Goal: Communication & Community: Participate in discussion

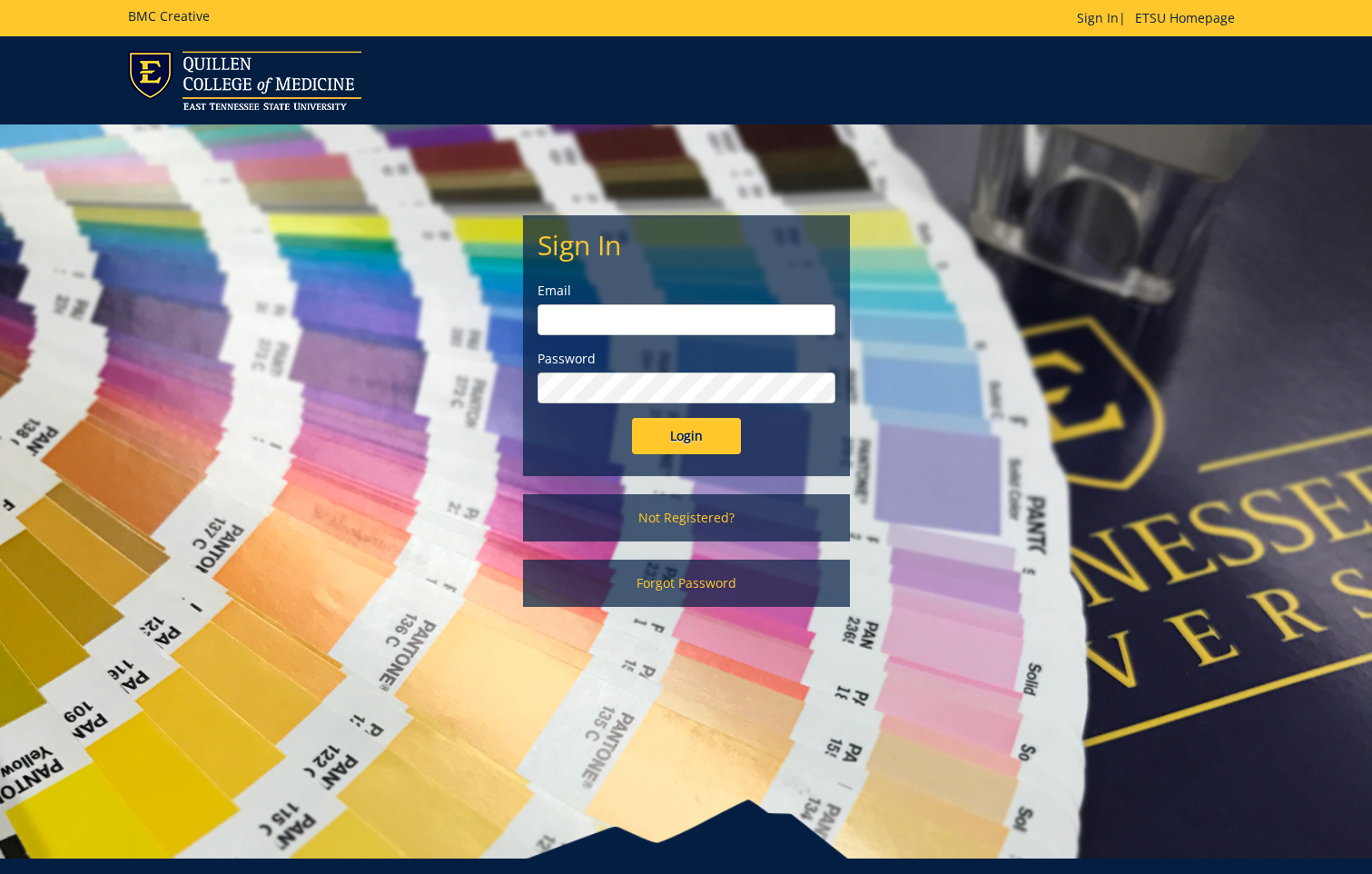
type input "[EMAIL_ADDRESS][DOMAIN_NAME]"
click at [688, 437] on input "Login" at bounding box center [687, 436] width 109 height 37
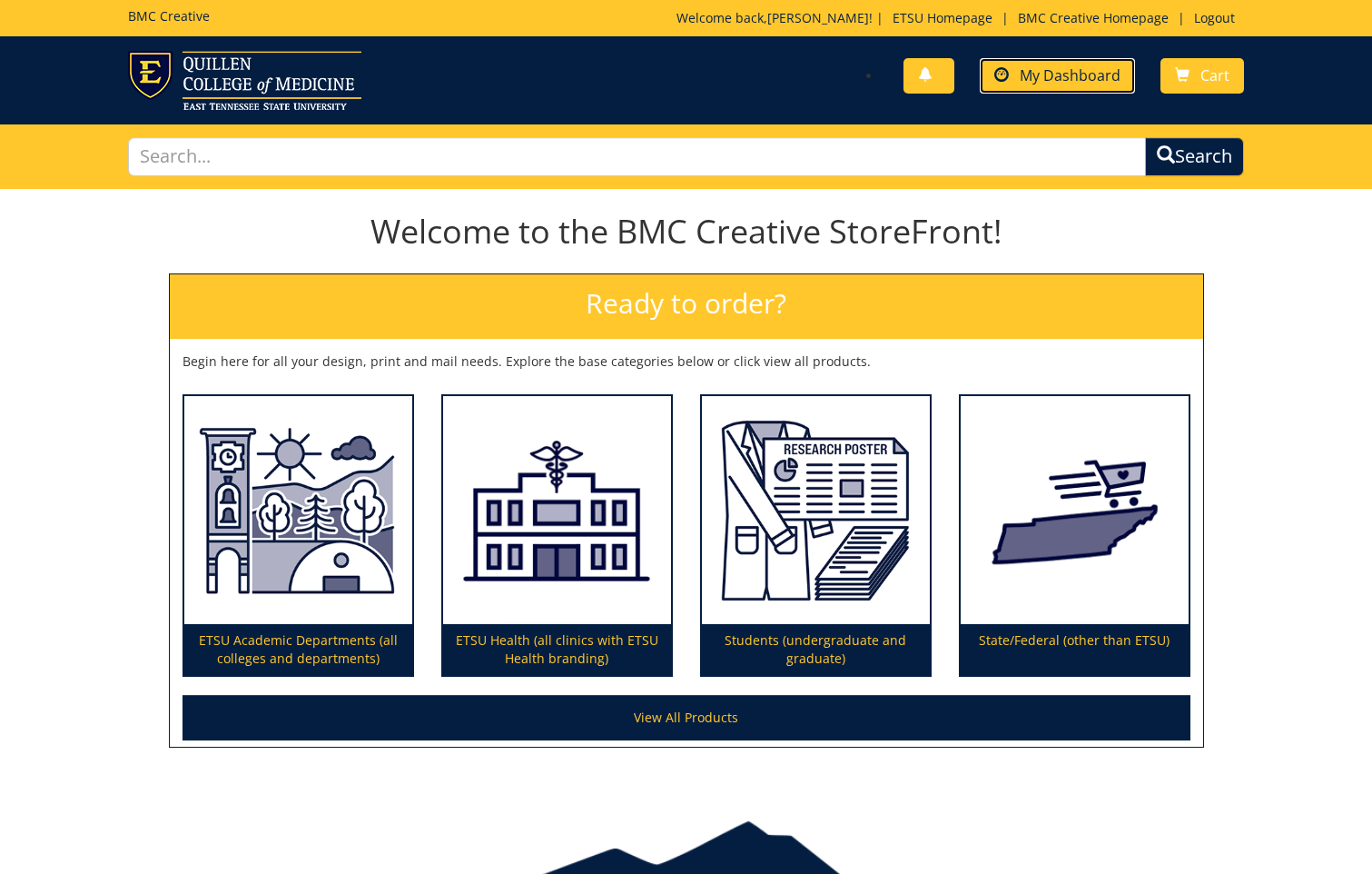
click at [1065, 71] on span "My Dashboard" at bounding box center [1070, 76] width 100 height 20
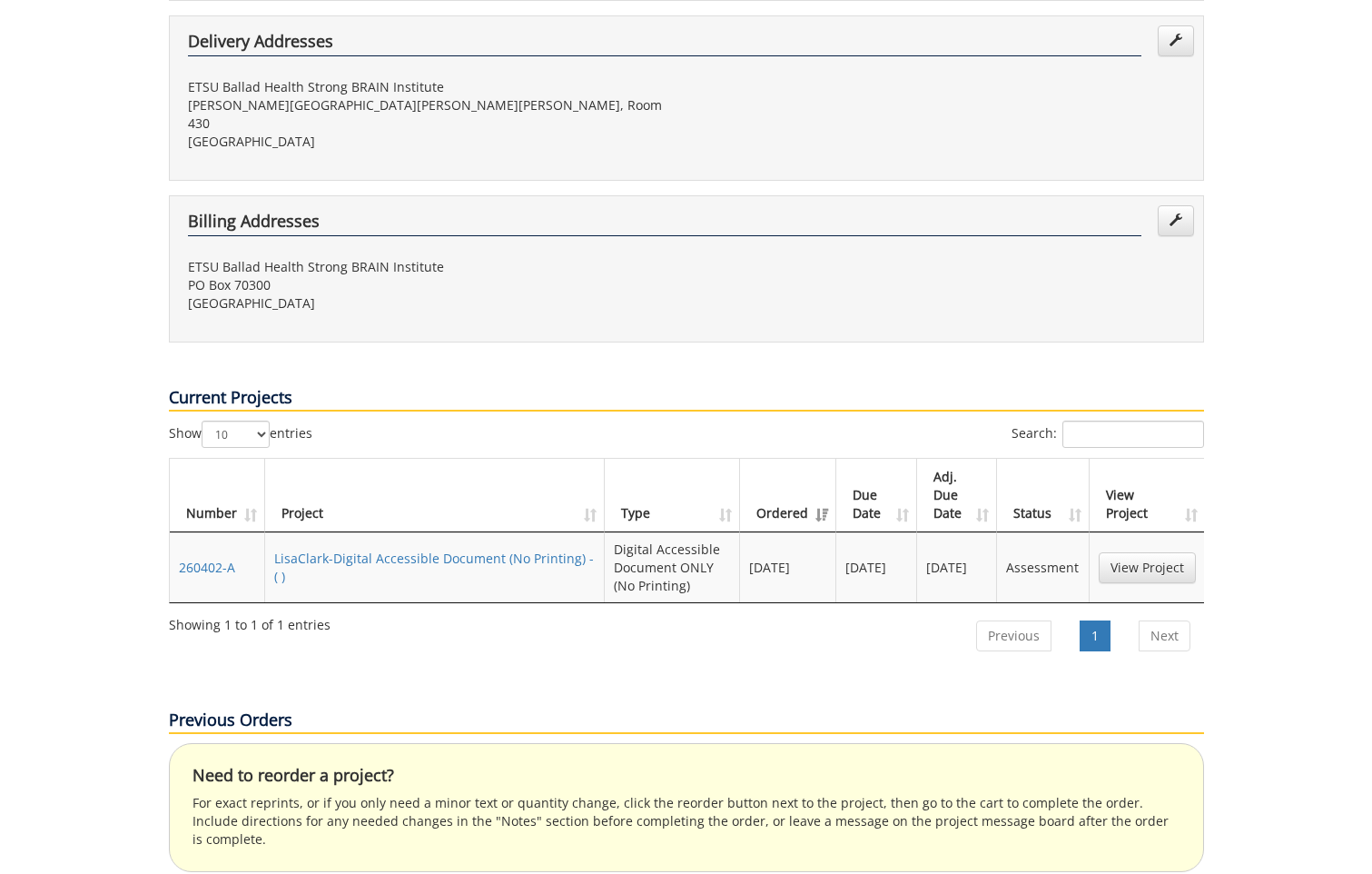
scroll to position [545, 0]
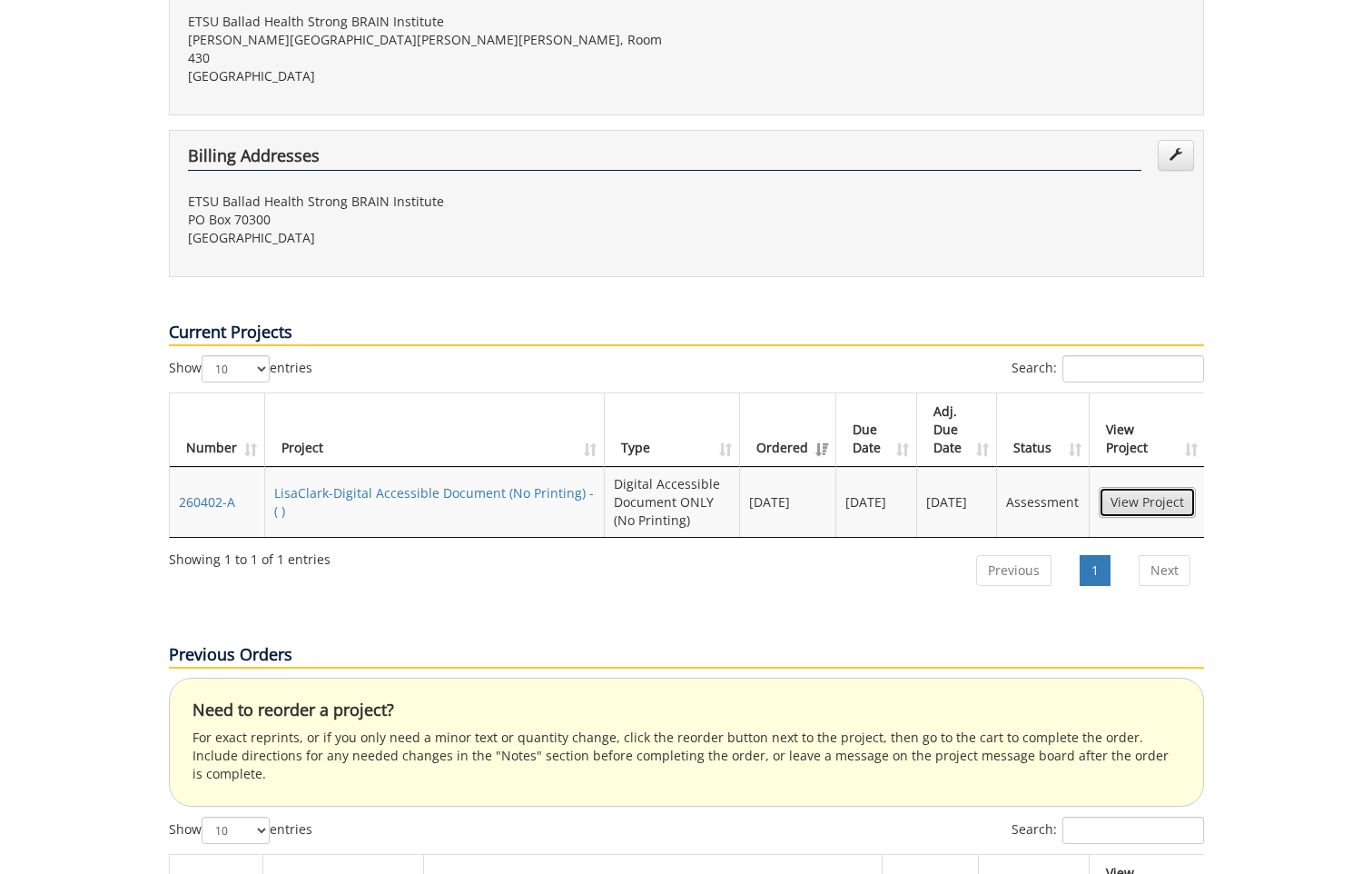
click at [1182, 487] on link "View Project" at bounding box center [1147, 502] width 97 height 31
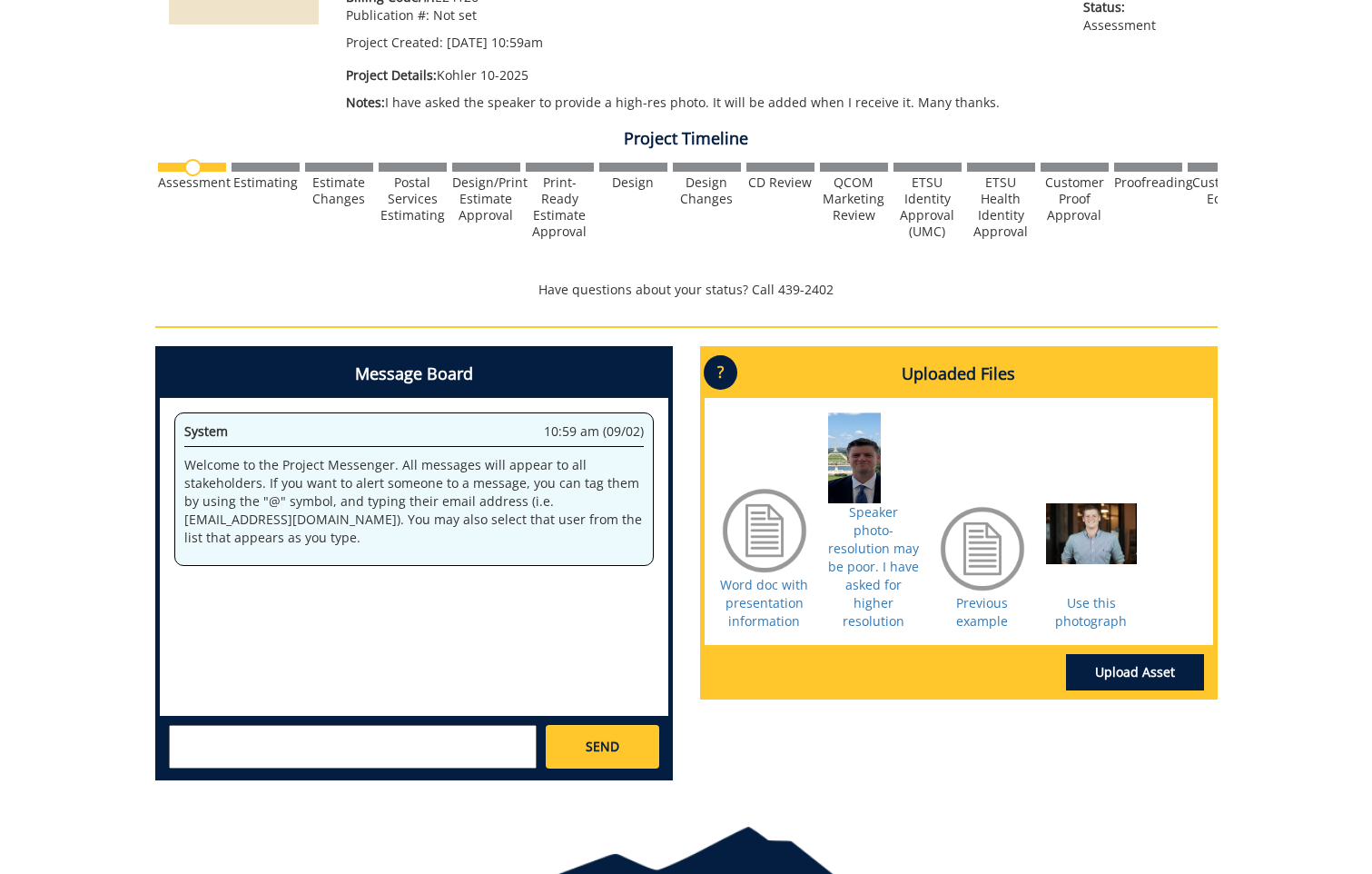
scroll to position [454, 0]
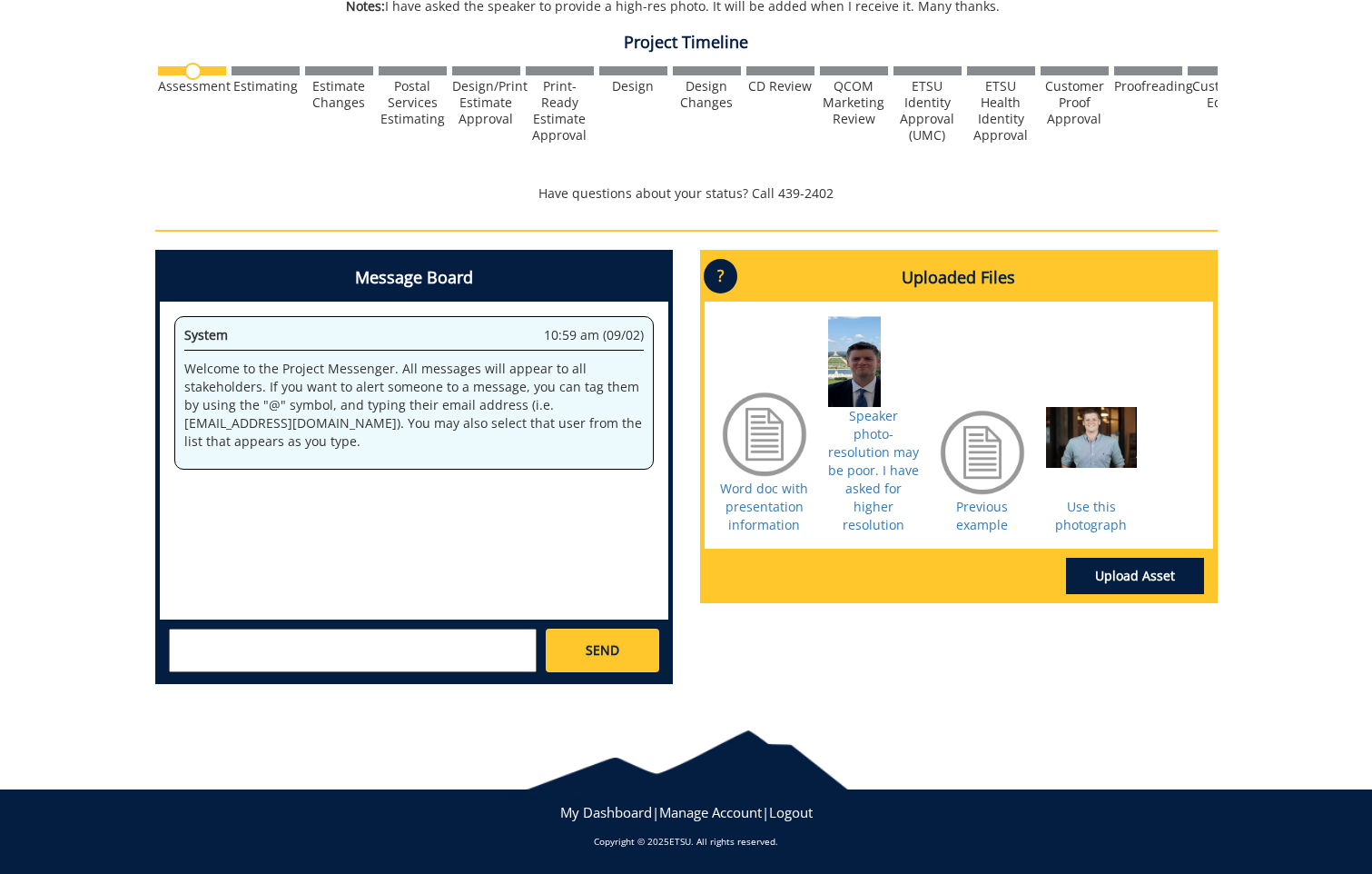
click at [190, 640] on textarea at bounding box center [353, 650] width 368 height 44
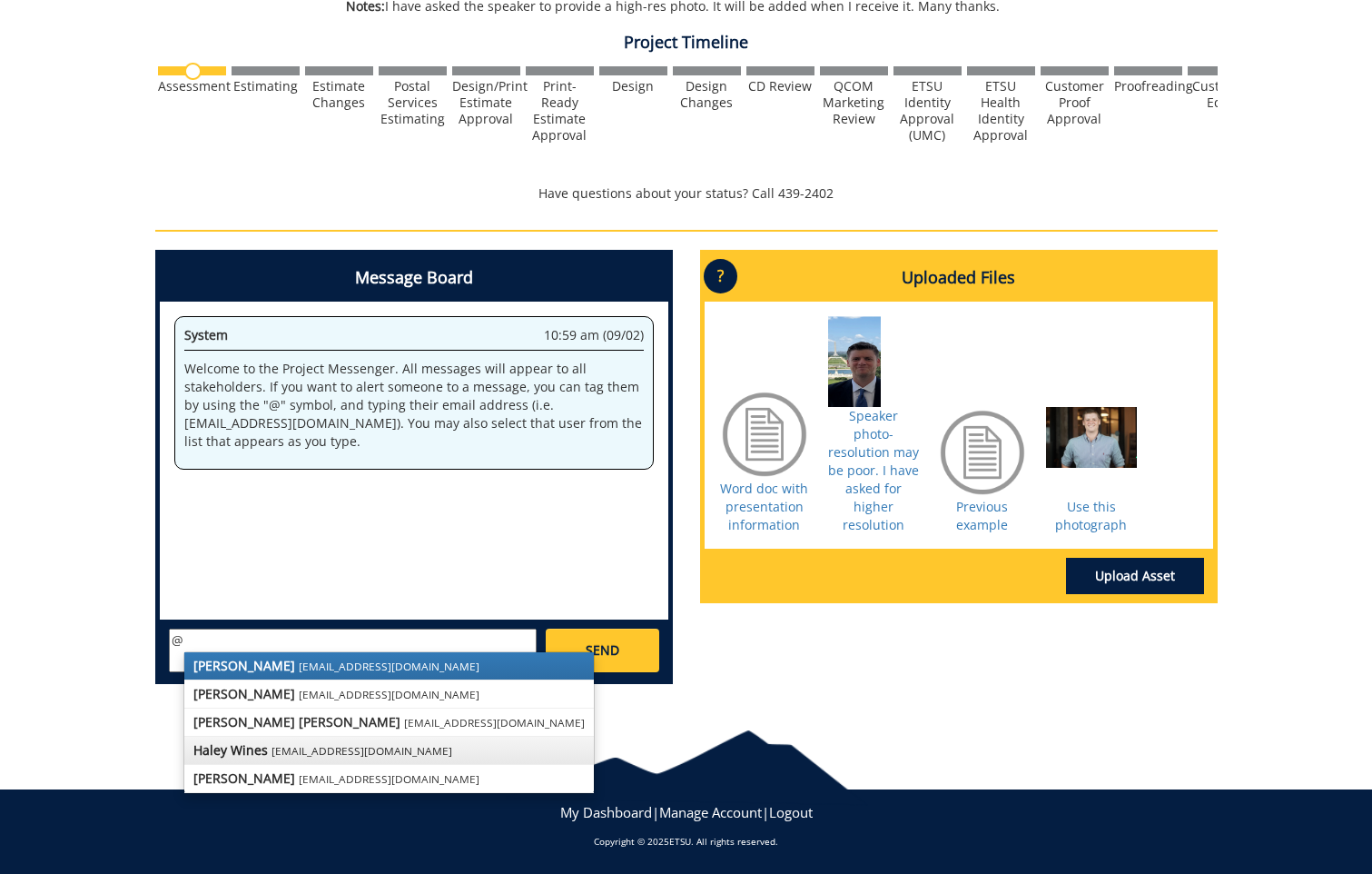
scroll to position [455, 0]
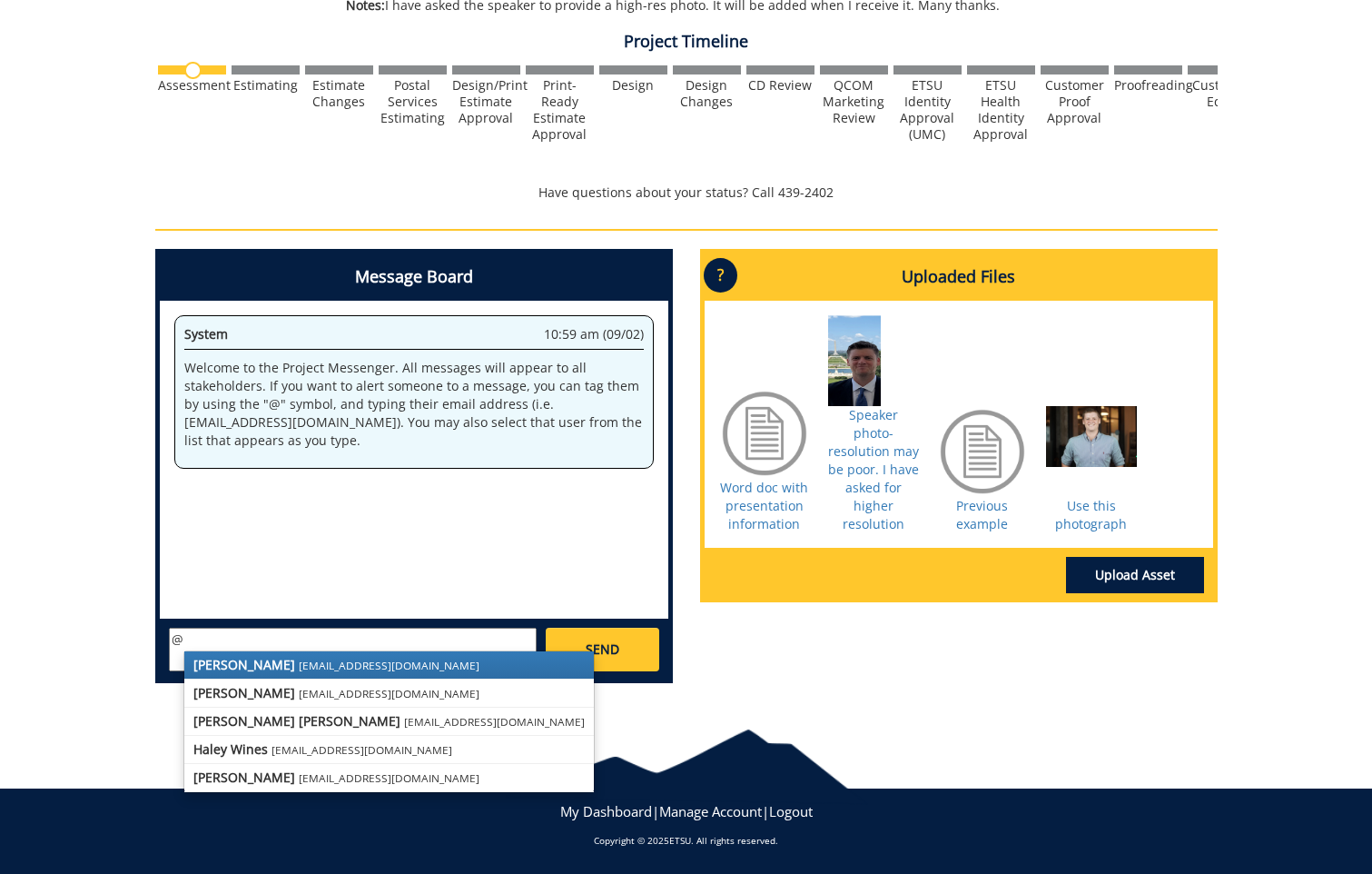
type textarea "@"
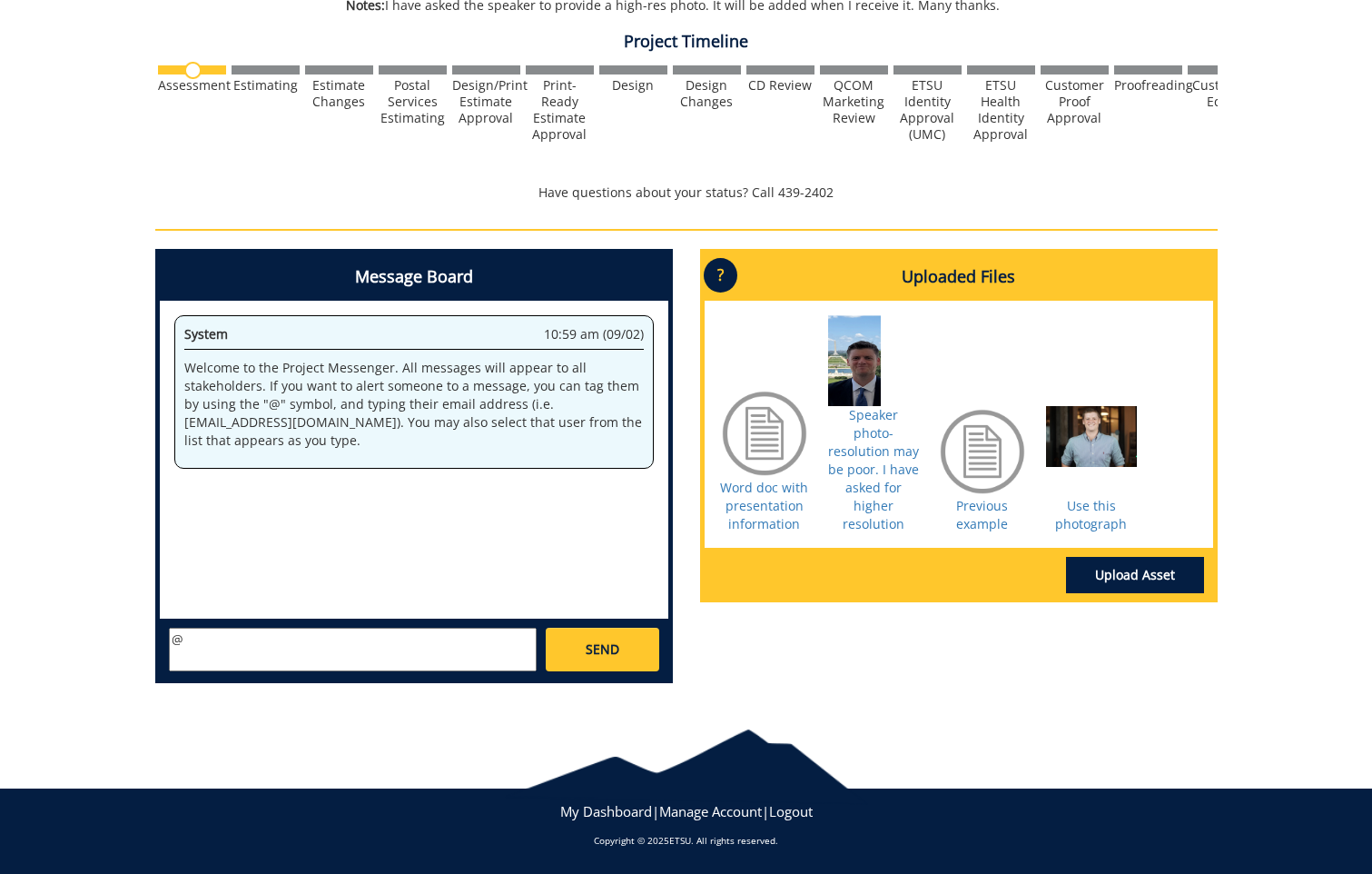
click at [197, 626] on div "[PERSON_NAME] [EMAIL_ADDRESS][DOMAIN_NAME] [PERSON_NAME] [EMAIL_ADDRESS][DOMAIN…" at bounding box center [415, 648] width 509 height 60
click at [195, 647] on textarea "@" at bounding box center [353, 649] width 368 height 44
click at [201, 648] on textarea "@" at bounding box center [353, 649] width 368 height 44
